Goal: Navigation & Orientation: Find specific page/section

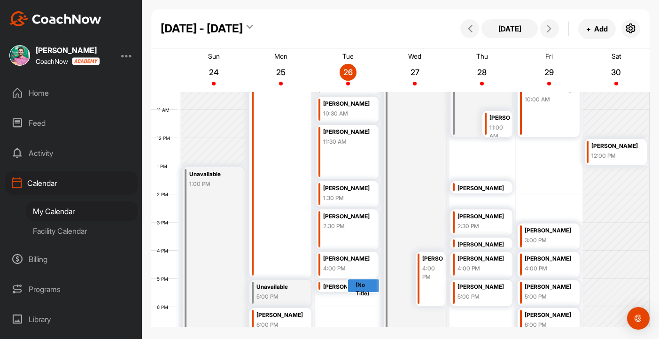
scroll to position [292, 0]
click at [474, 24] on button at bounding box center [469, 28] width 19 height 19
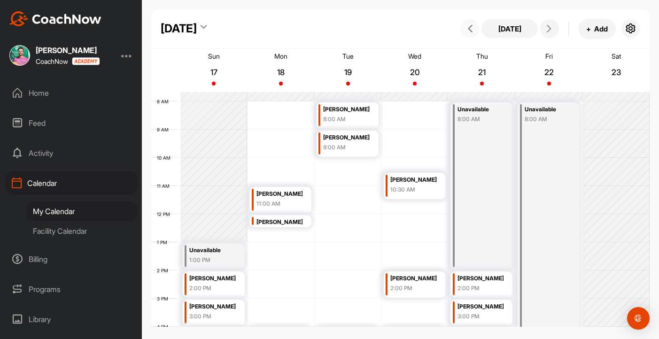
scroll to position [441, 0]
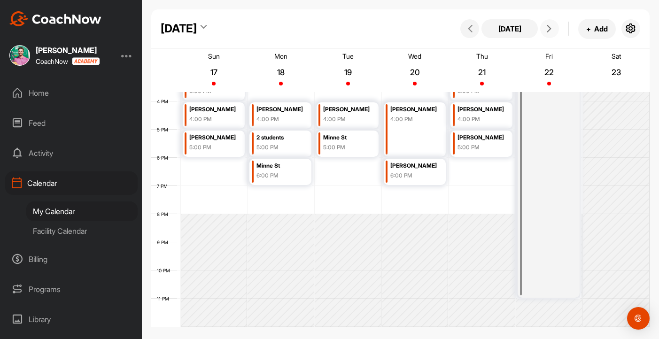
click at [554, 27] on span at bounding box center [549, 29] width 11 height 8
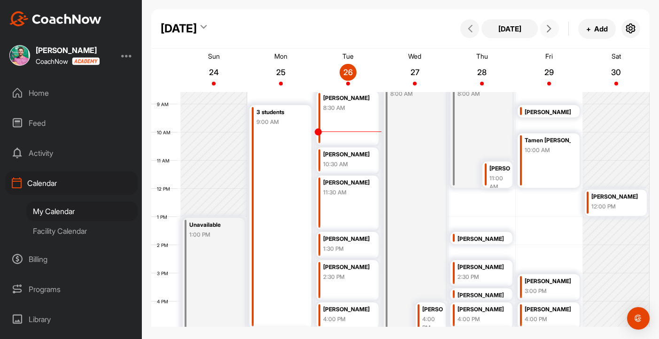
scroll to position [243, 0]
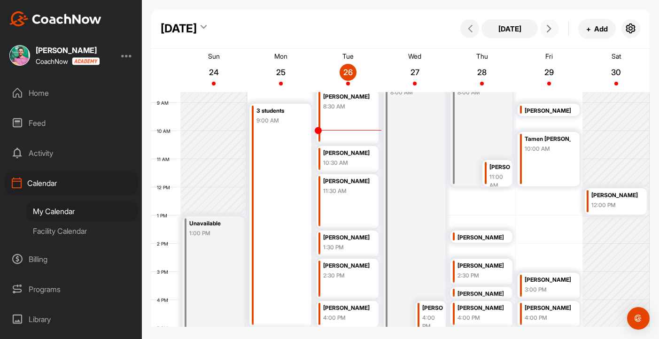
click at [291, 210] on div "3 students 9:00 AM" at bounding box center [280, 215] width 62 height 223
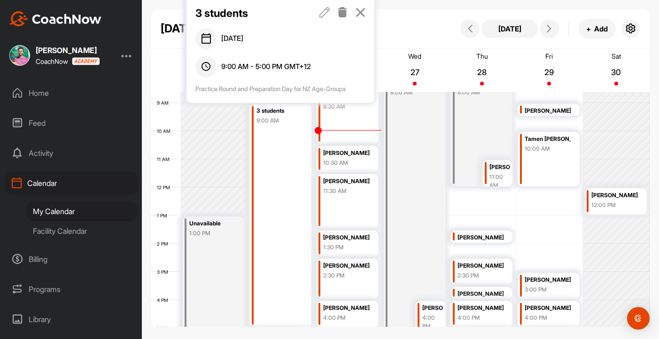
click at [326, 14] on icon at bounding box center [324, 12] width 11 height 10
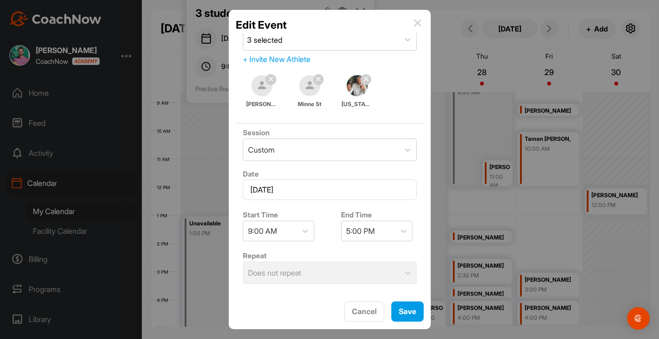
scroll to position [162, 0]
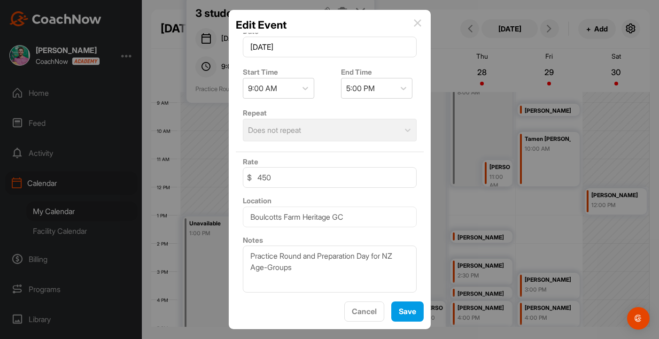
click at [416, 24] on img at bounding box center [418, 23] width 8 height 8
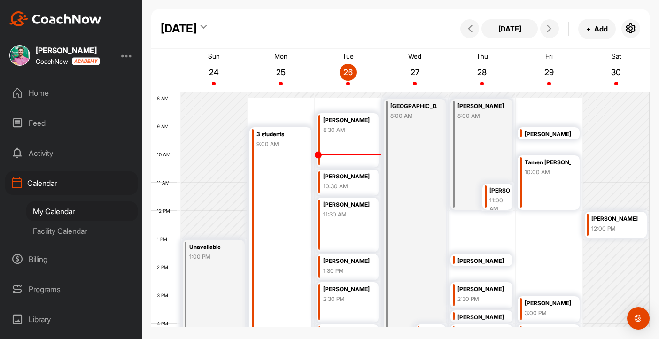
scroll to position [212, 0]
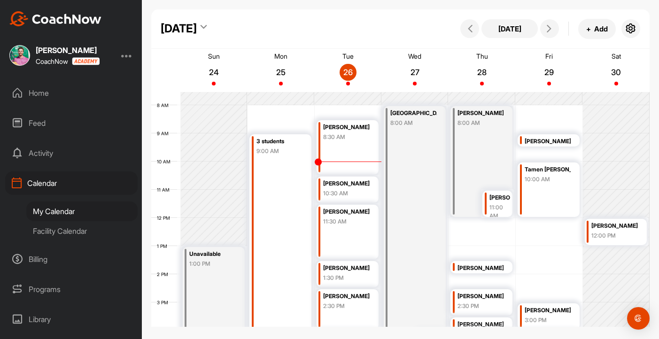
click at [355, 191] on div "10:30 AM" at bounding box center [346, 193] width 46 height 8
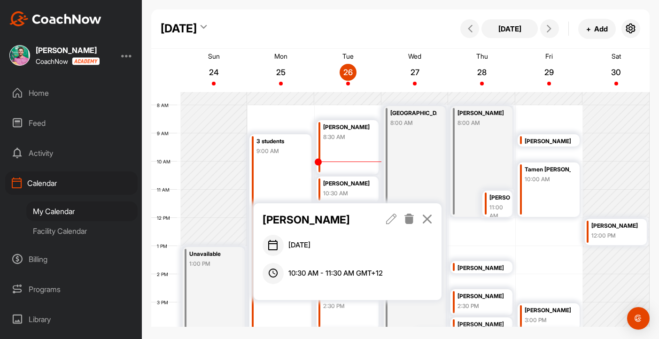
click at [355, 191] on div "10:30 AM" at bounding box center [346, 193] width 46 height 8
click at [410, 169] on div "Tauranga 8:00 AM" at bounding box center [414, 309] width 62 height 406
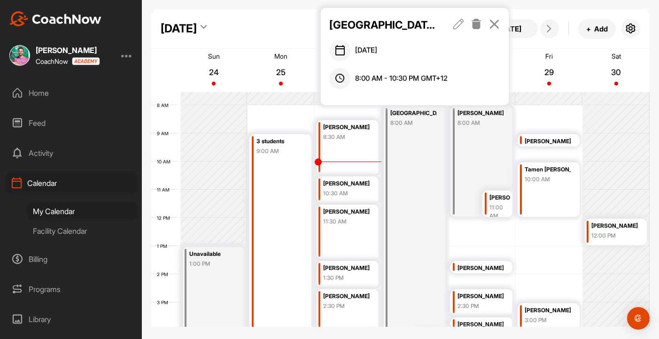
click at [344, 273] on div "[PERSON_NAME]" at bounding box center [346, 268] width 46 height 11
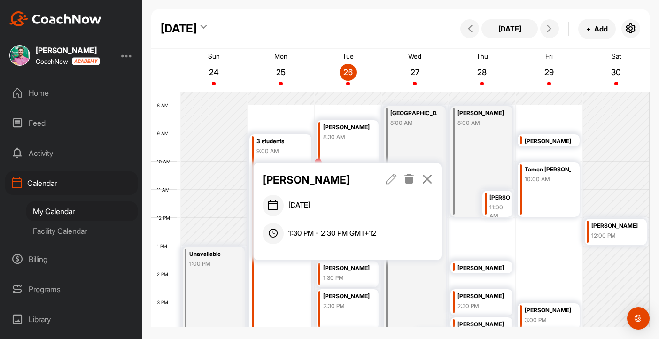
click at [414, 141] on div "Tauranga 8:00 AM" at bounding box center [414, 309] width 62 height 406
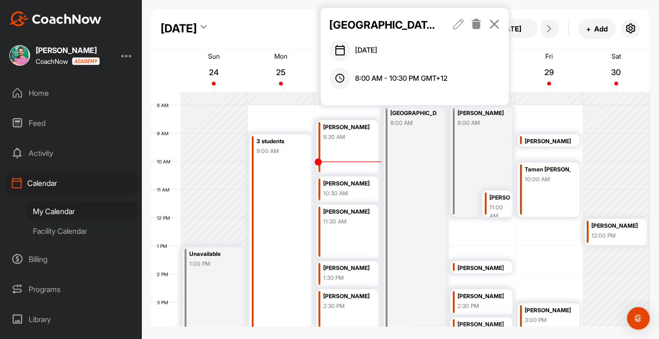
click at [360, 225] on div "11:30 AM" at bounding box center [346, 221] width 46 height 8
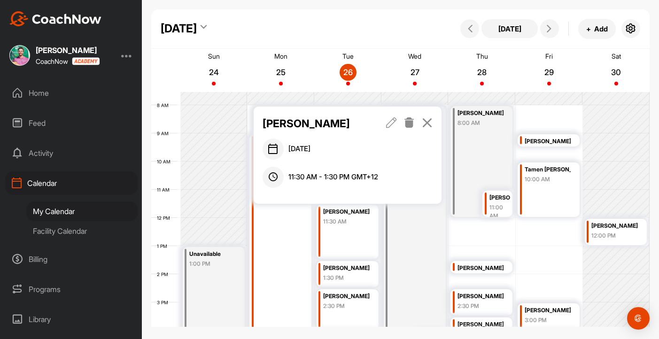
click at [389, 125] on icon at bounding box center [391, 122] width 11 height 10
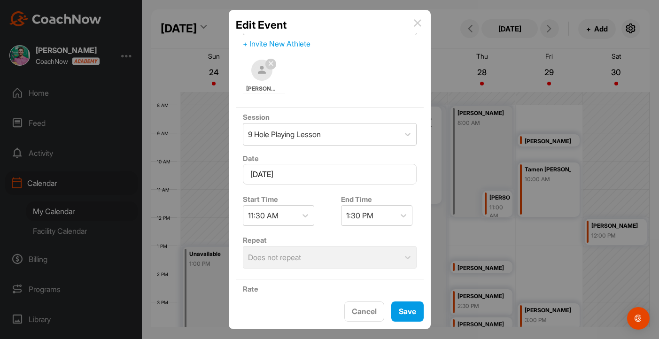
scroll to position [162, 0]
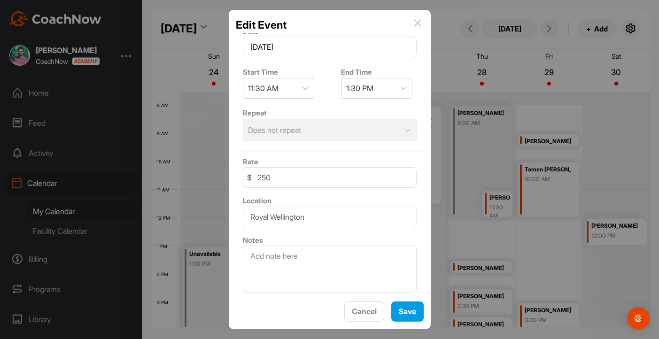
click at [493, 240] on div at bounding box center [329, 169] width 659 height 339
click at [419, 22] on img at bounding box center [418, 23] width 8 height 8
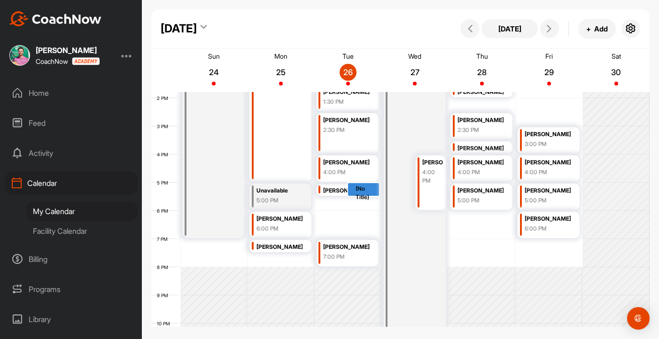
scroll to position [397, 0]
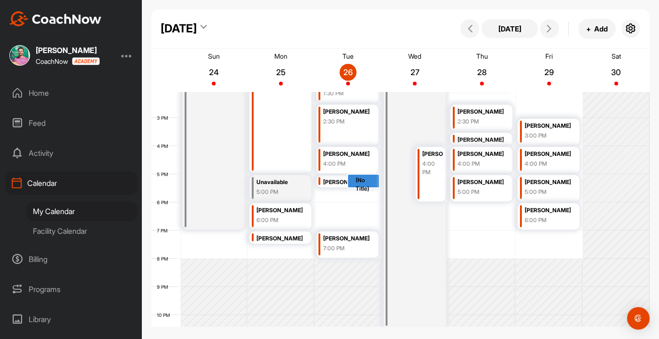
click at [284, 239] on div "[PERSON_NAME]" at bounding box center [279, 238] width 46 height 11
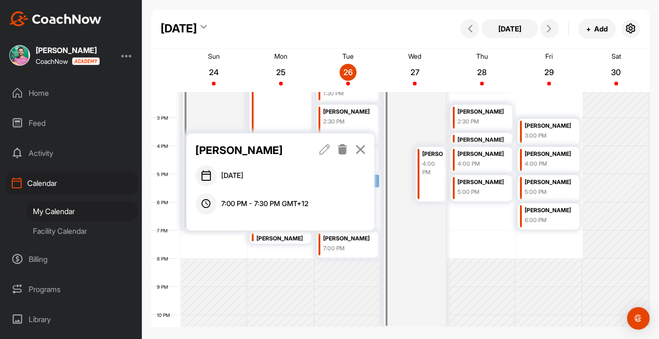
click at [328, 153] on icon at bounding box center [324, 149] width 11 height 10
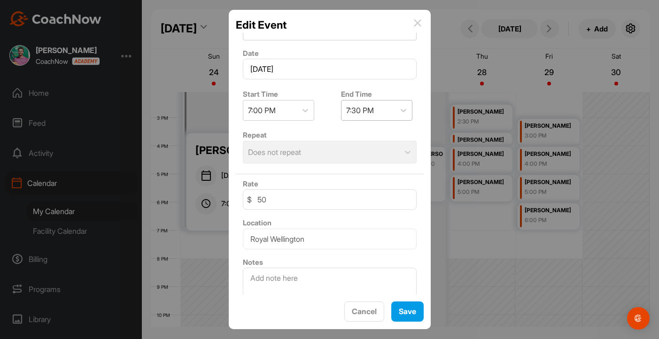
scroll to position [162, 0]
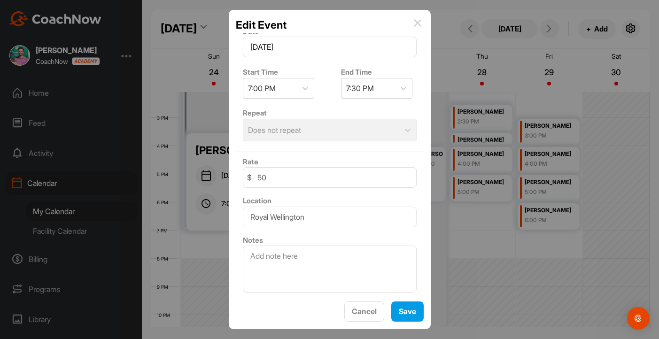
click at [468, 241] on div at bounding box center [329, 169] width 659 height 339
click at [367, 311] on button "Cancel" at bounding box center [364, 311] width 40 height 20
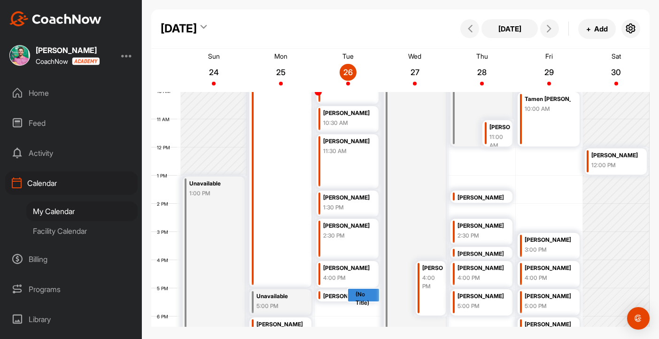
scroll to position [242, 0]
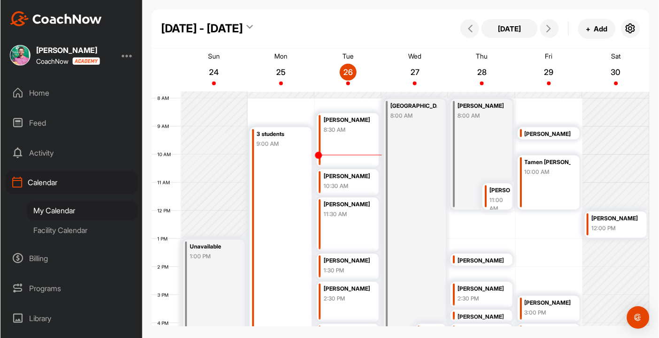
scroll to position [219, 0]
